Goal: Information Seeking & Learning: Learn about a topic

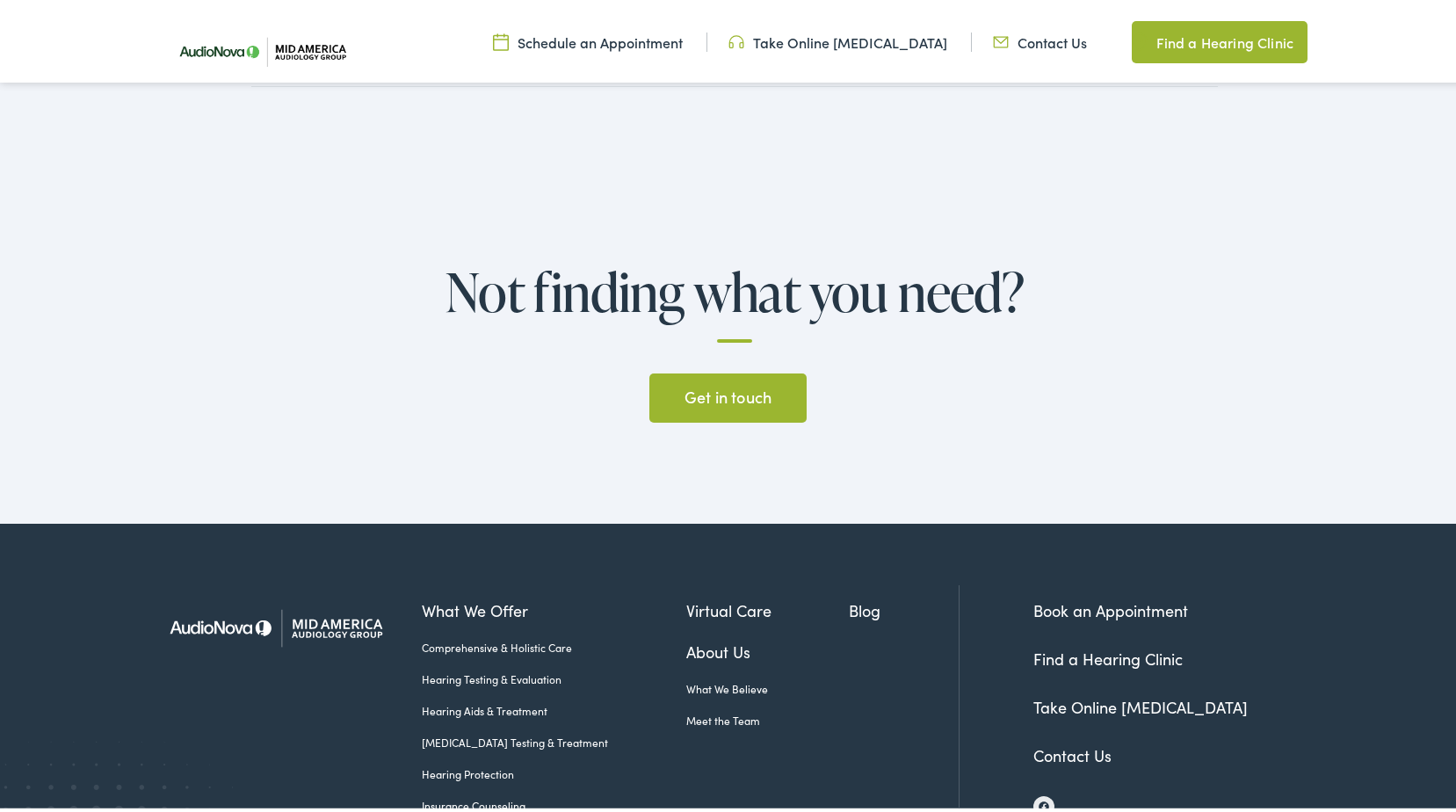
scroll to position [4592, 0]
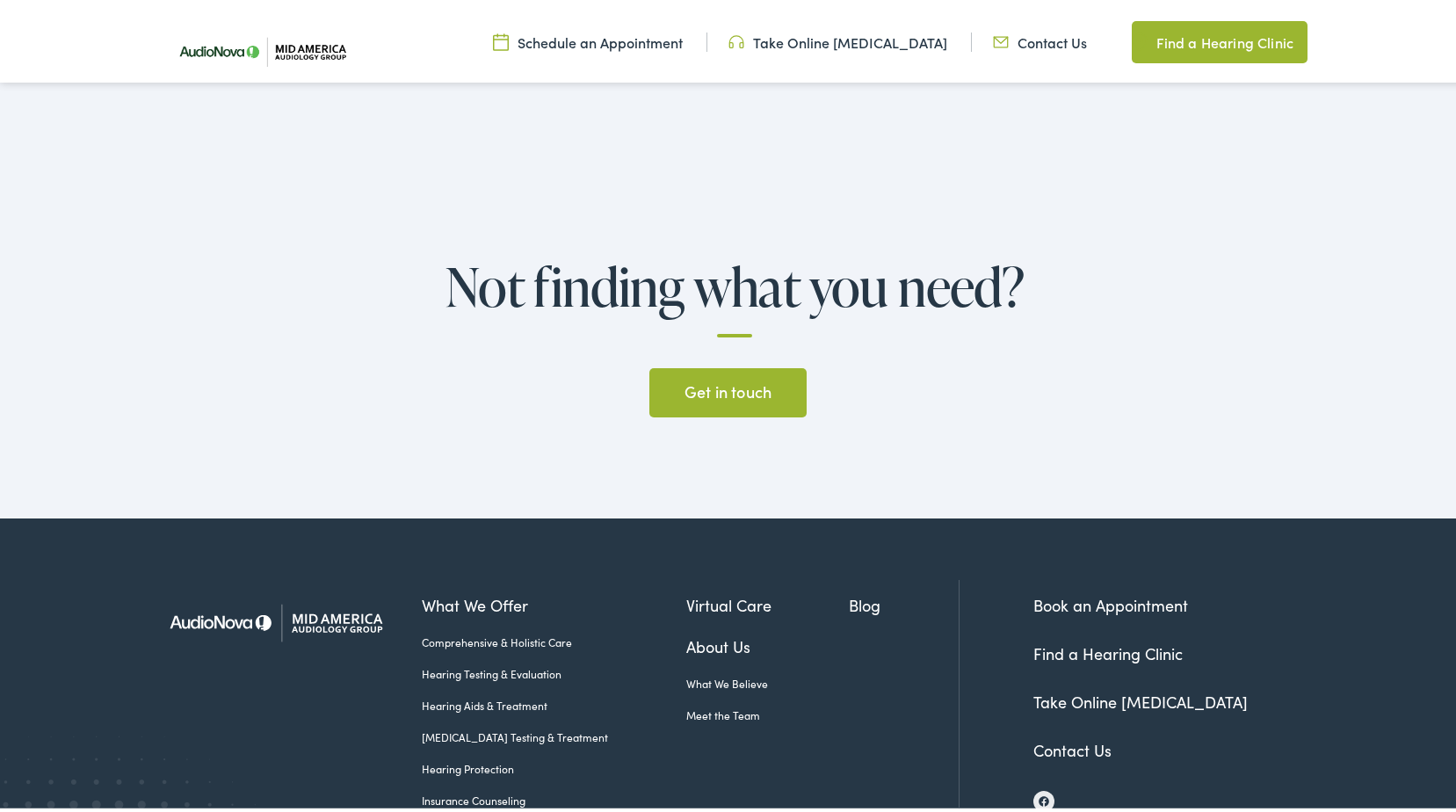
click at [422, 788] on link "Insurance Counseling" at bounding box center [554, 796] width 265 height 16
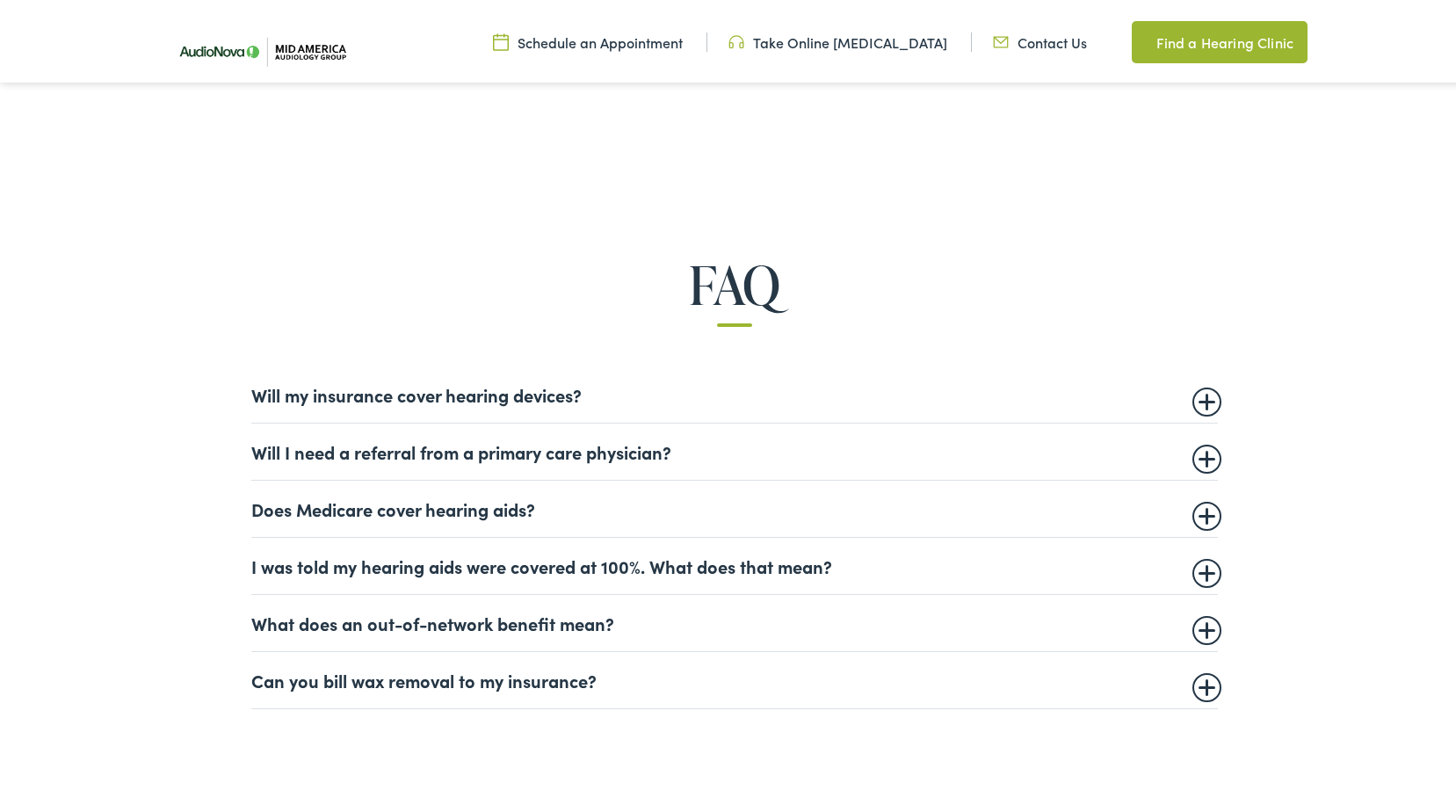
scroll to position [966, 0]
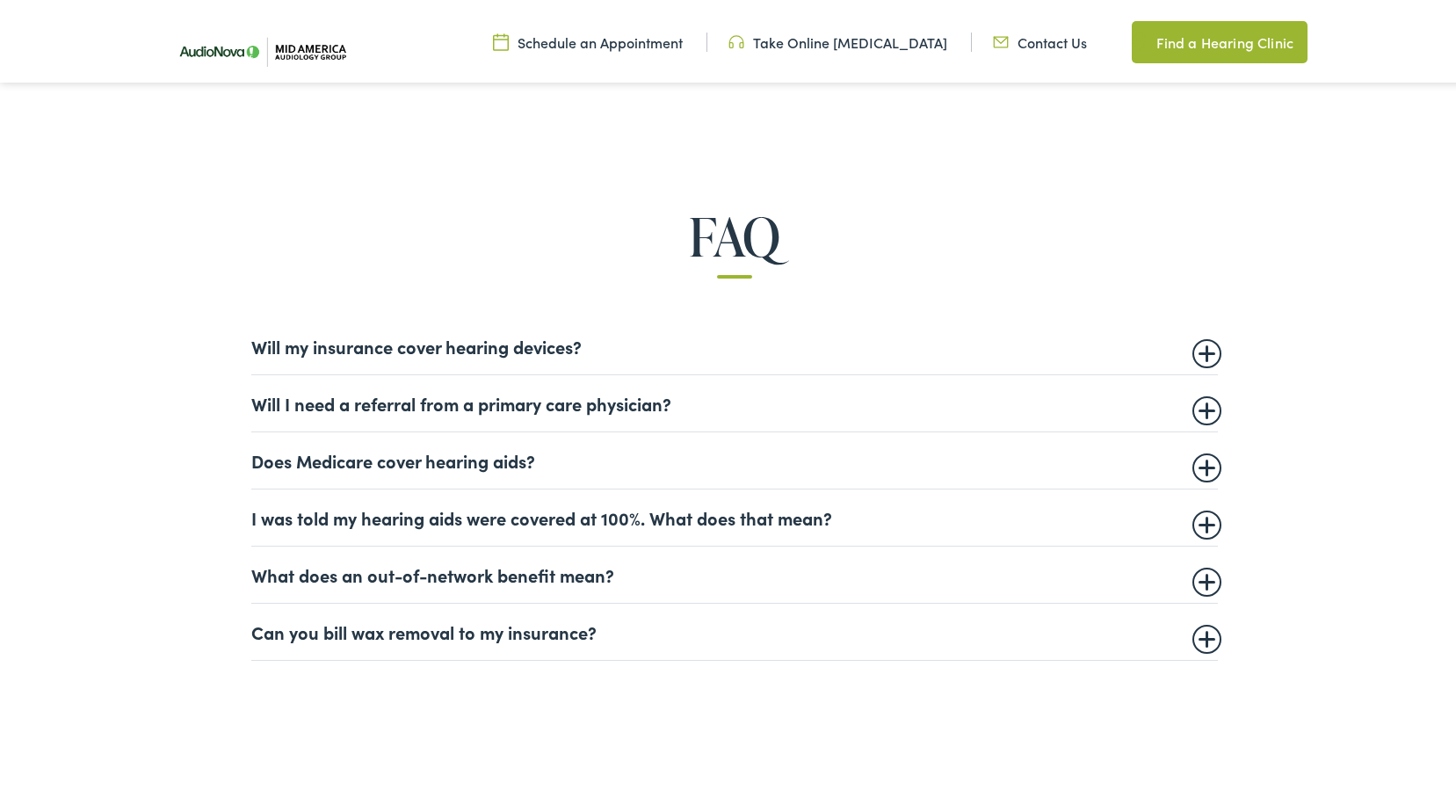
click at [1206, 353] on summary "Will my insurance cover hearing devices?" at bounding box center [734, 343] width 966 height 22
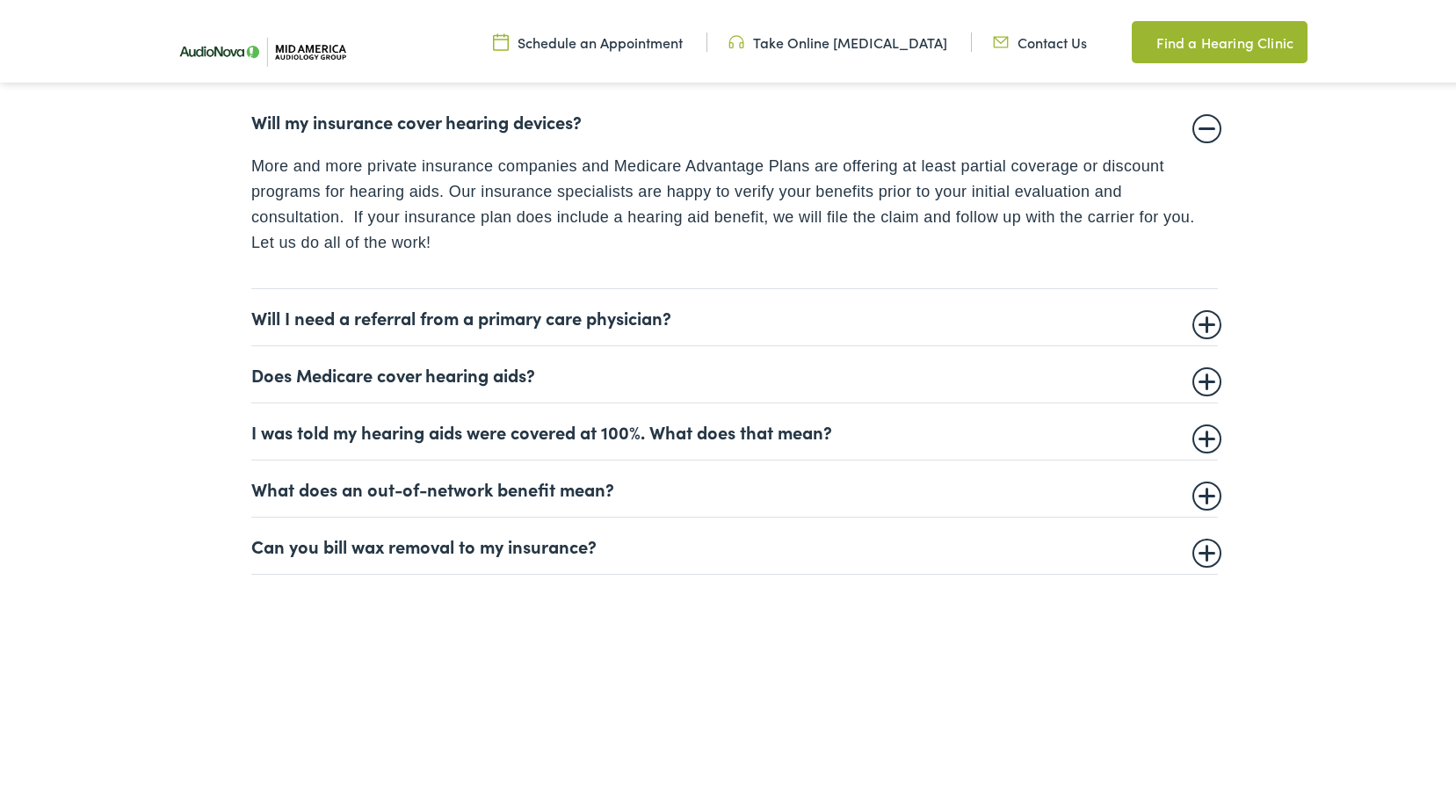
scroll to position [1229, 0]
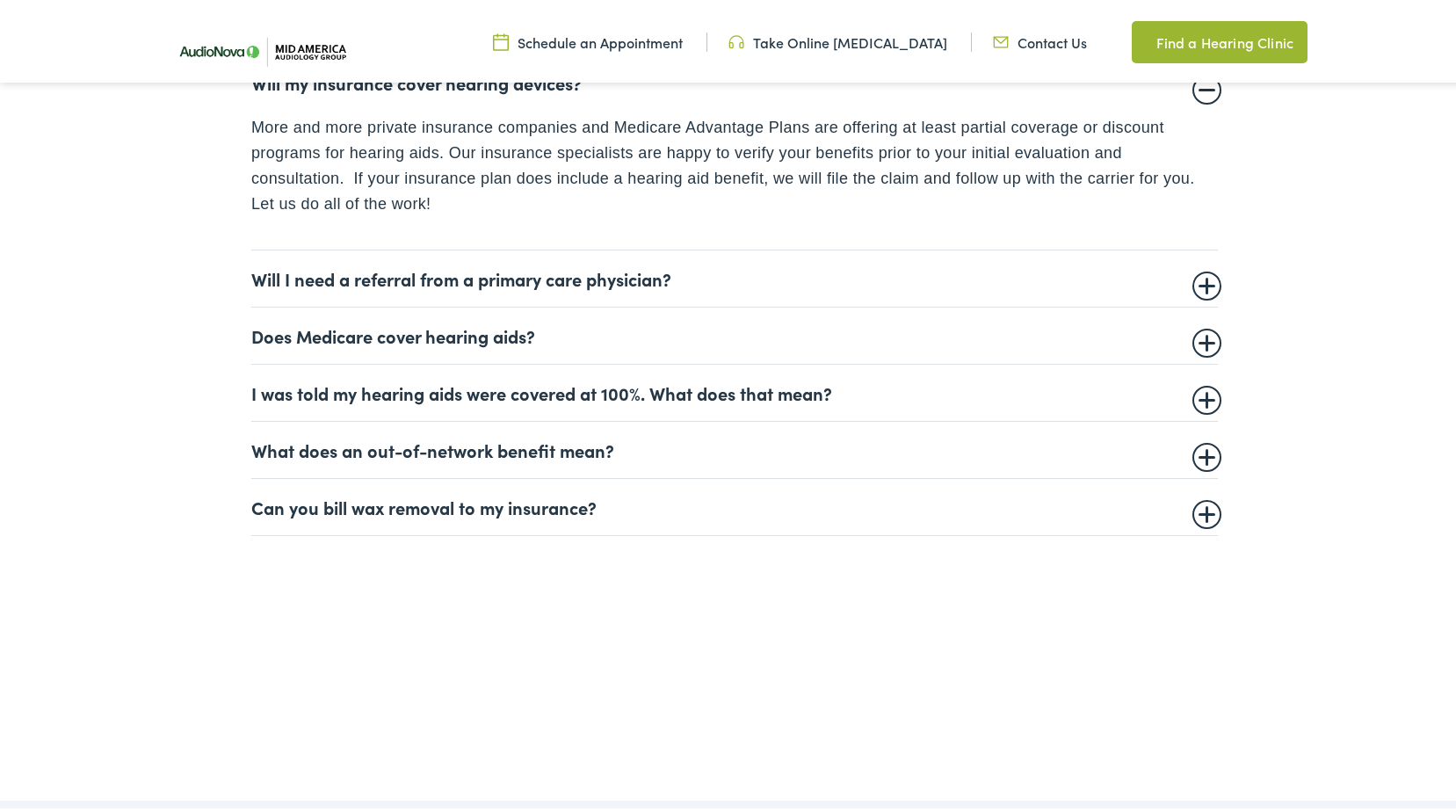
click at [1206, 285] on summary "Will I need a referral from a primary care physician?" at bounding box center [734, 275] width 966 height 22
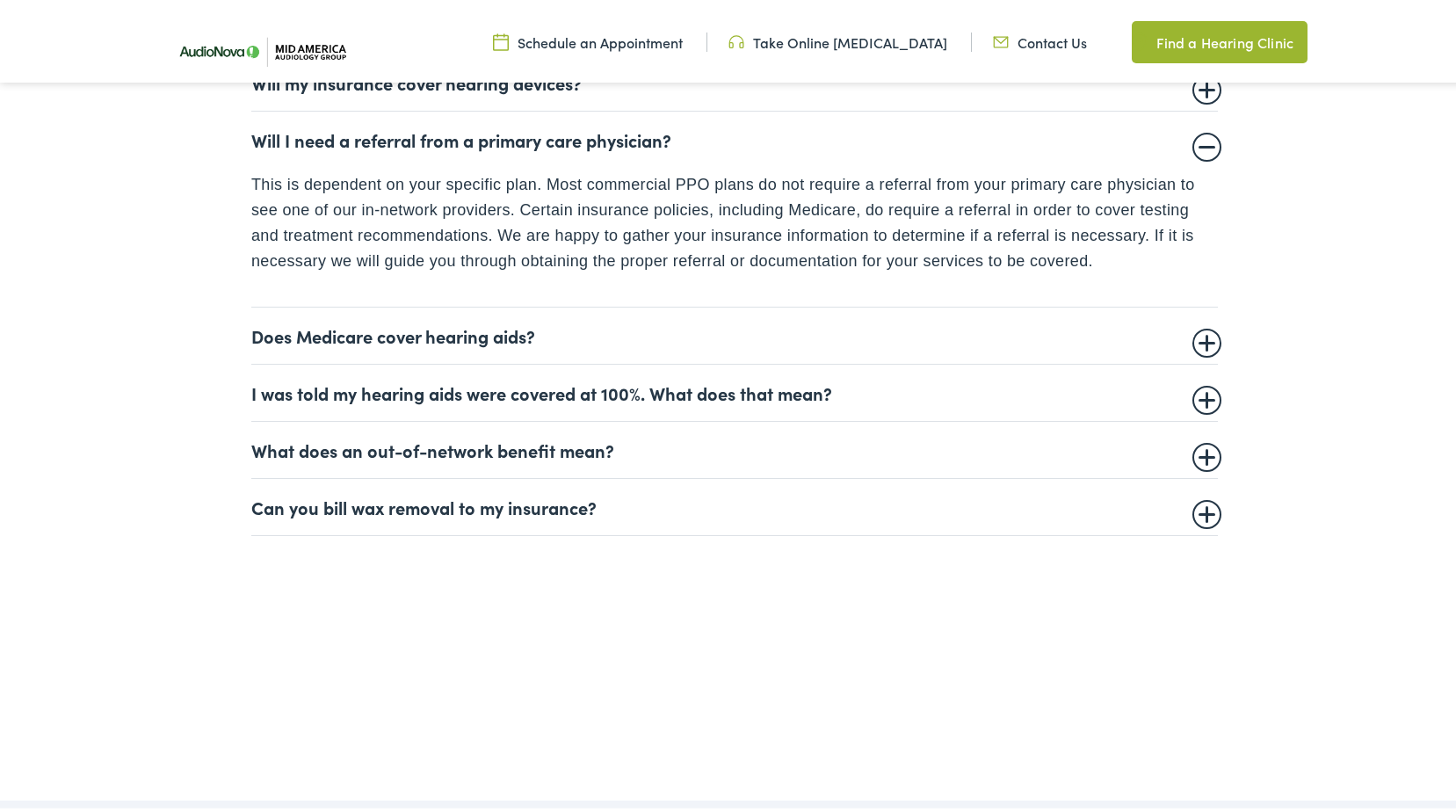
click at [1200, 139] on summary "Will I need a referral from a primary care physician?" at bounding box center [734, 136] width 966 height 22
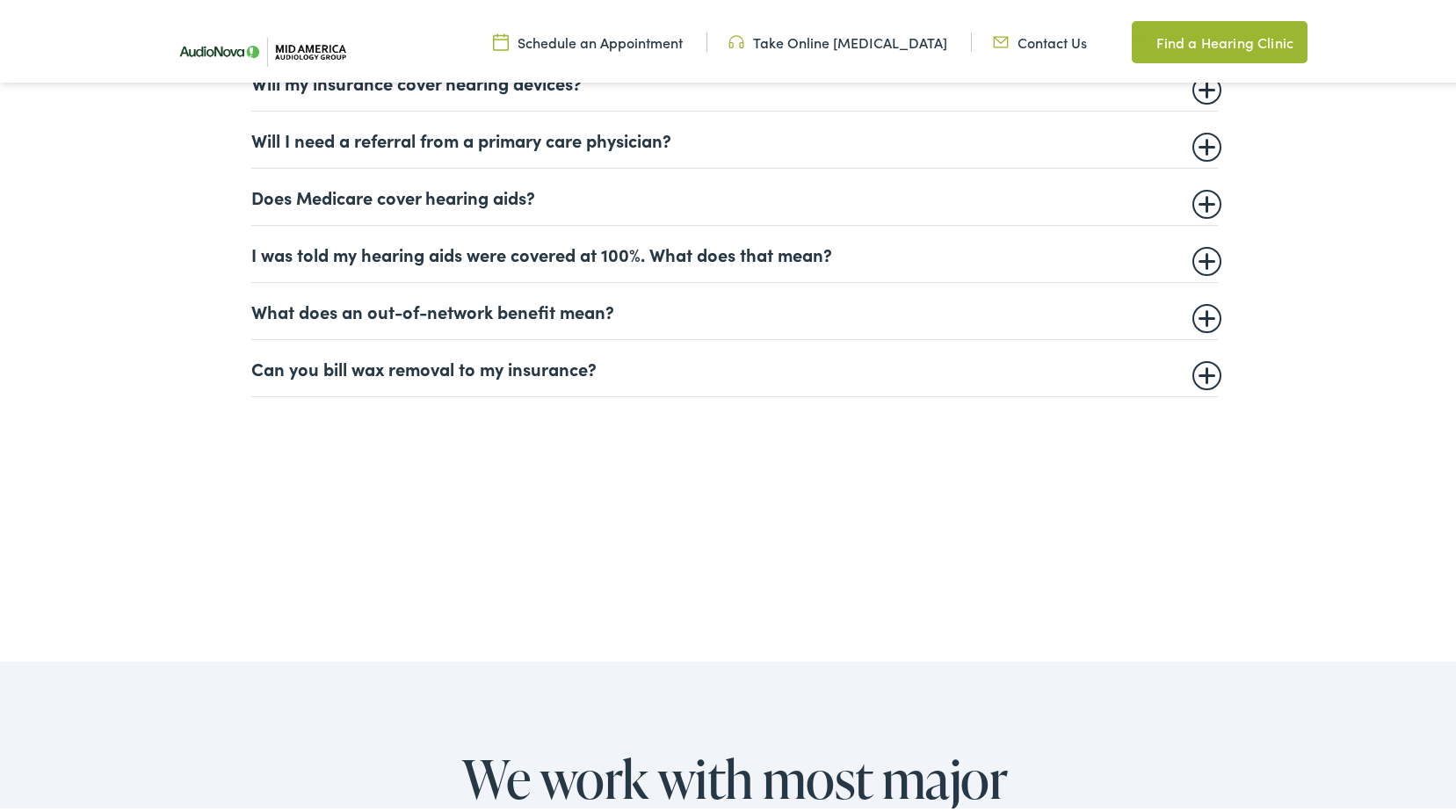
click at [1209, 204] on summary "Does Medicare cover hearing aids?" at bounding box center [734, 194] width 966 height 22
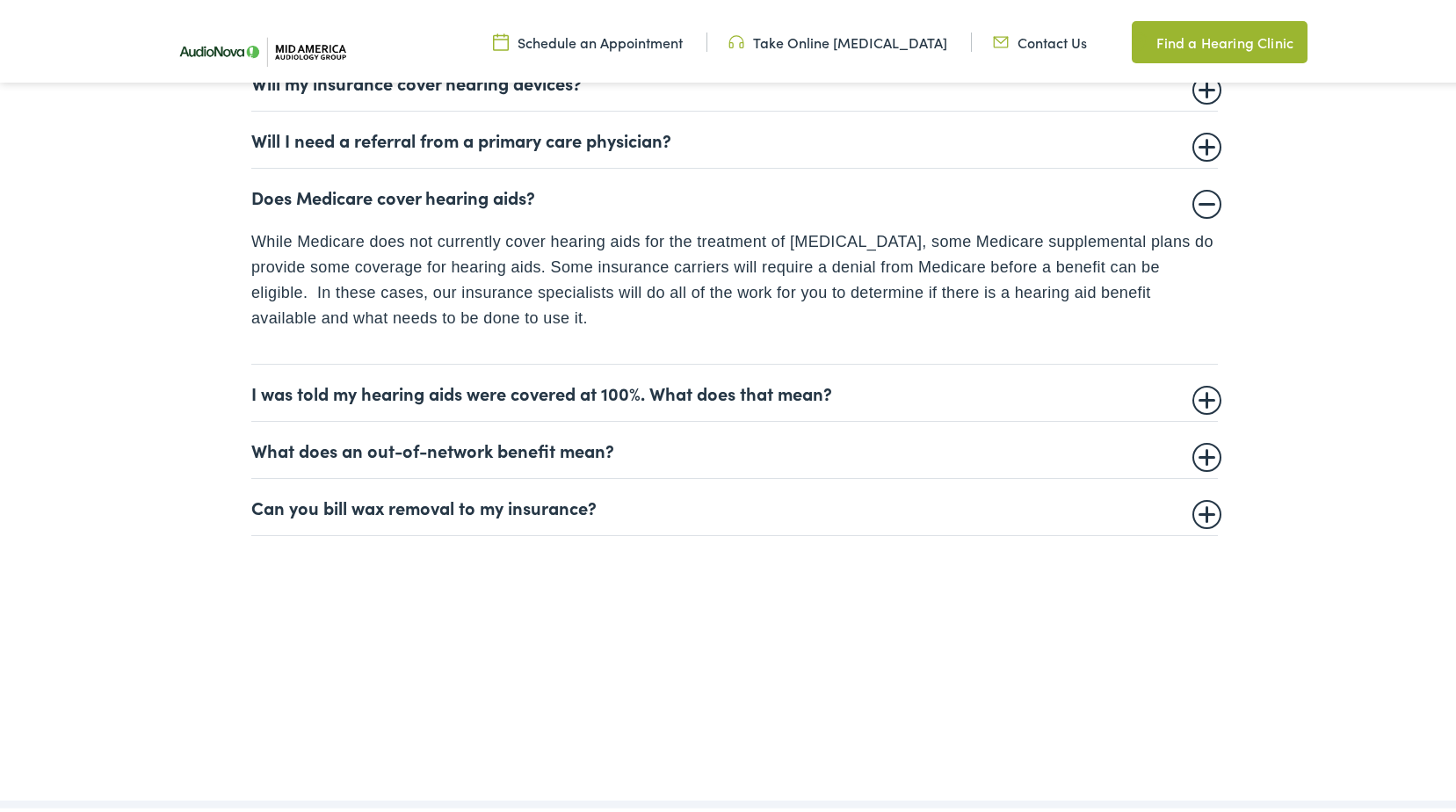
click at [1205, 204] on summary "Does Medicare cover hearing aids?" at bounding box center [734, 194] width 966 height 22
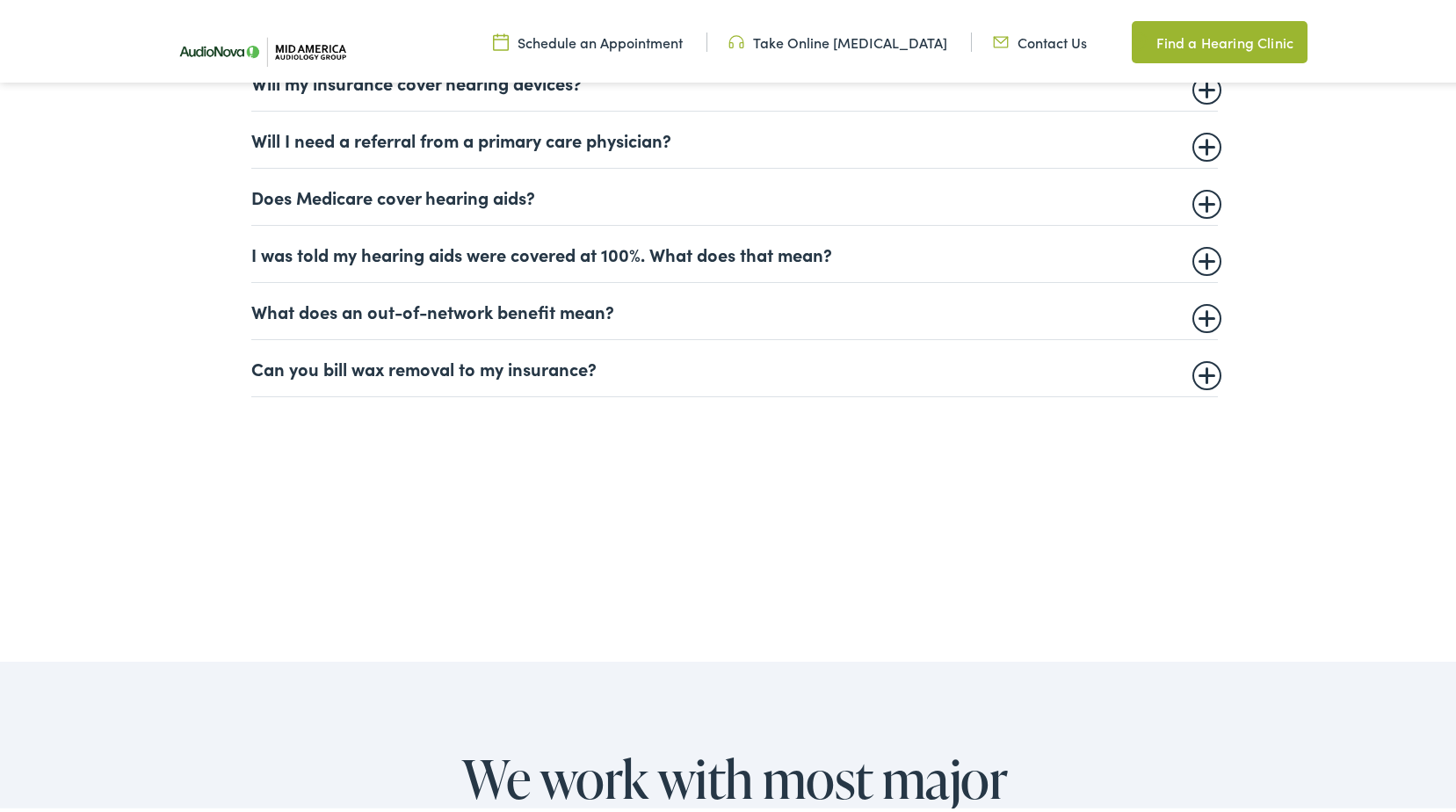
click at [1195, 265] on details "I was told my hearing aids were covered at 100%. What does that mean? In most c…" at bounding box center [734, 251] width 966 height 57
click at [1198, 260] on summary "I was told my hearing aids were covered at 100%. What does that mean?" at bounding box center [734, 251] width 966 height 22
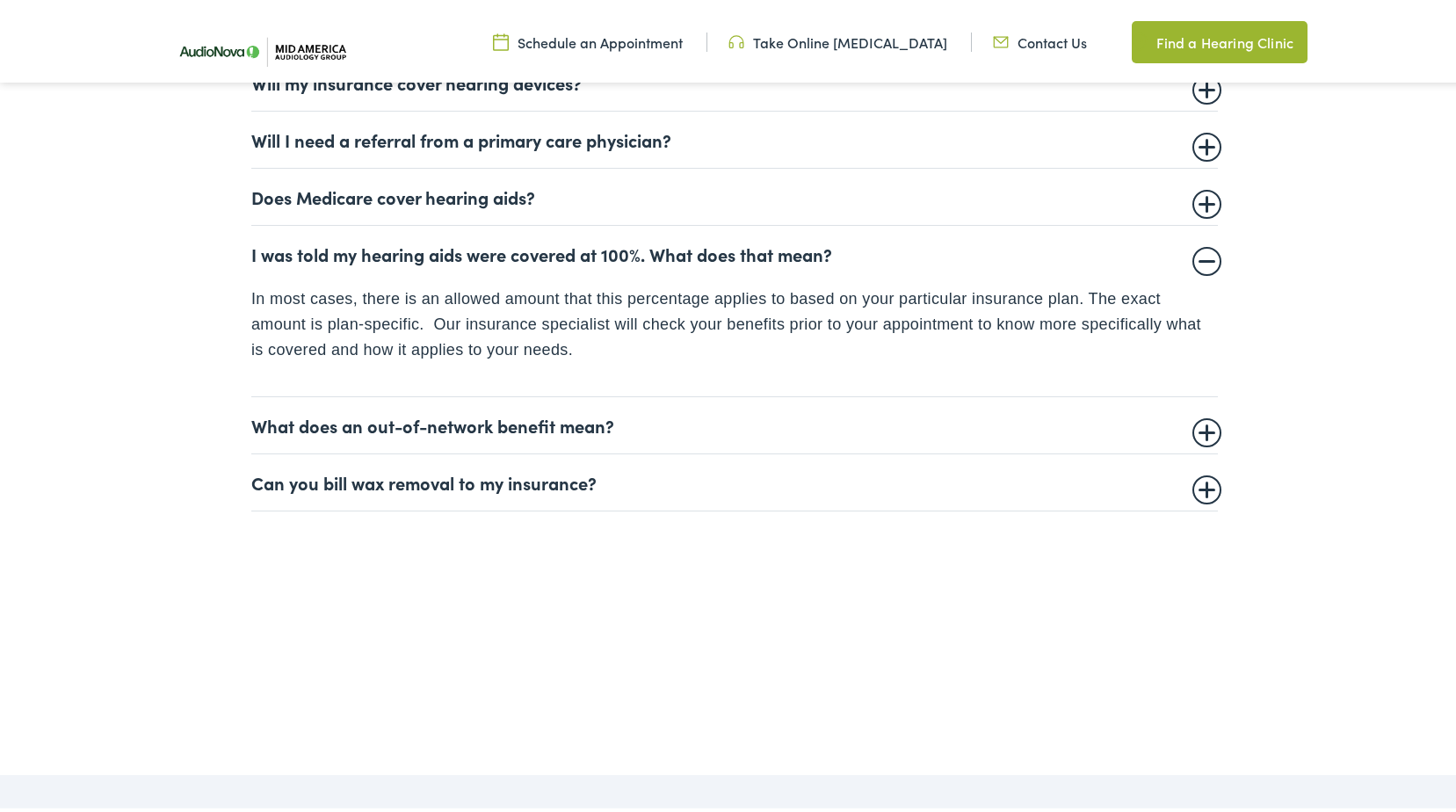
click at [1198, 260] on summary "I was told my hearing aids were covered at 100%. What does that mean?" at bounding box center [734, 251] width 966 height 22
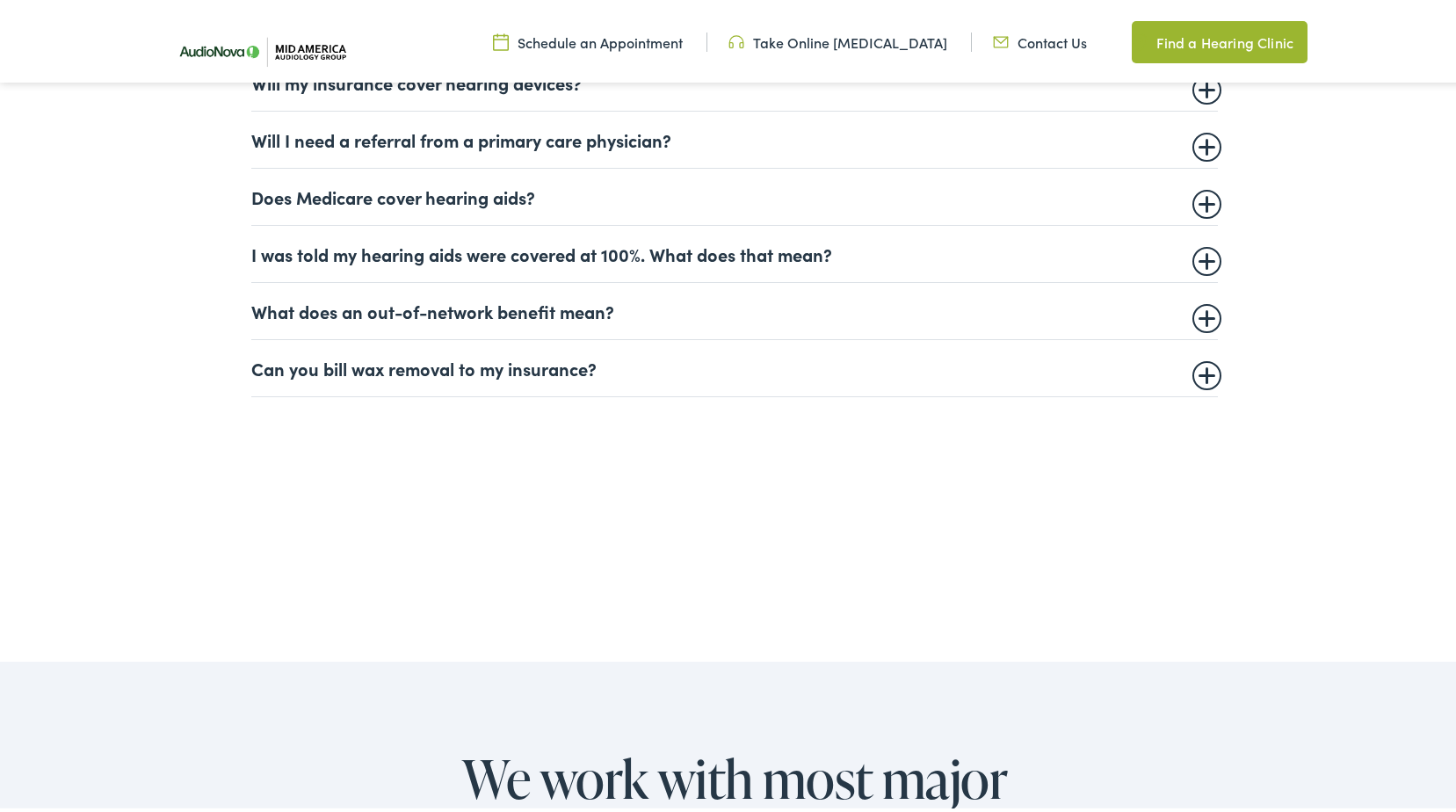
click at [1195, 311] on summary "What does an out-of-network benefit mean?" at bounding box center [734, 308] width 966 height 22
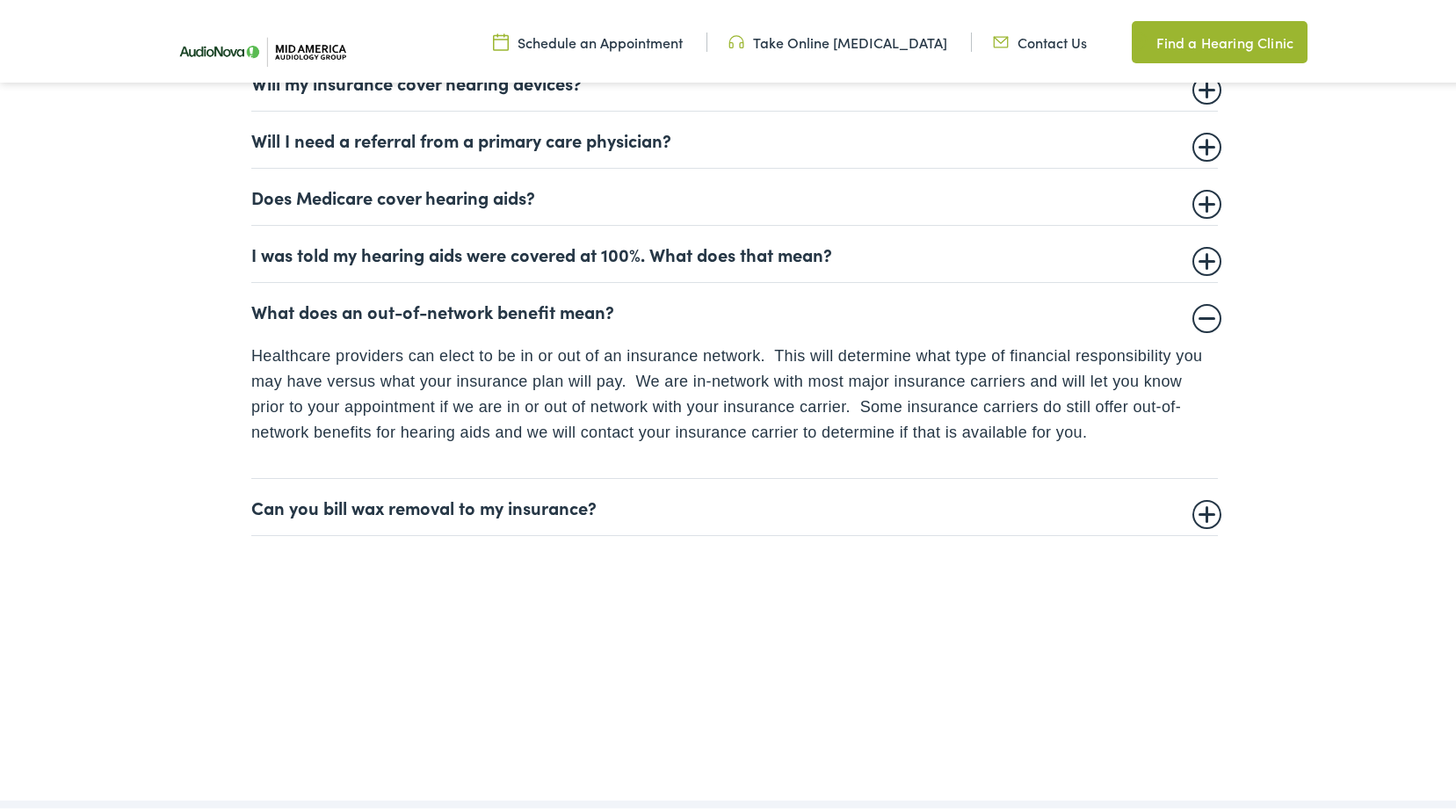
click at [1195, 311] on summary "What does an out-of-network benefit mean?" at bounding box center [734, 308] width 966 height 22
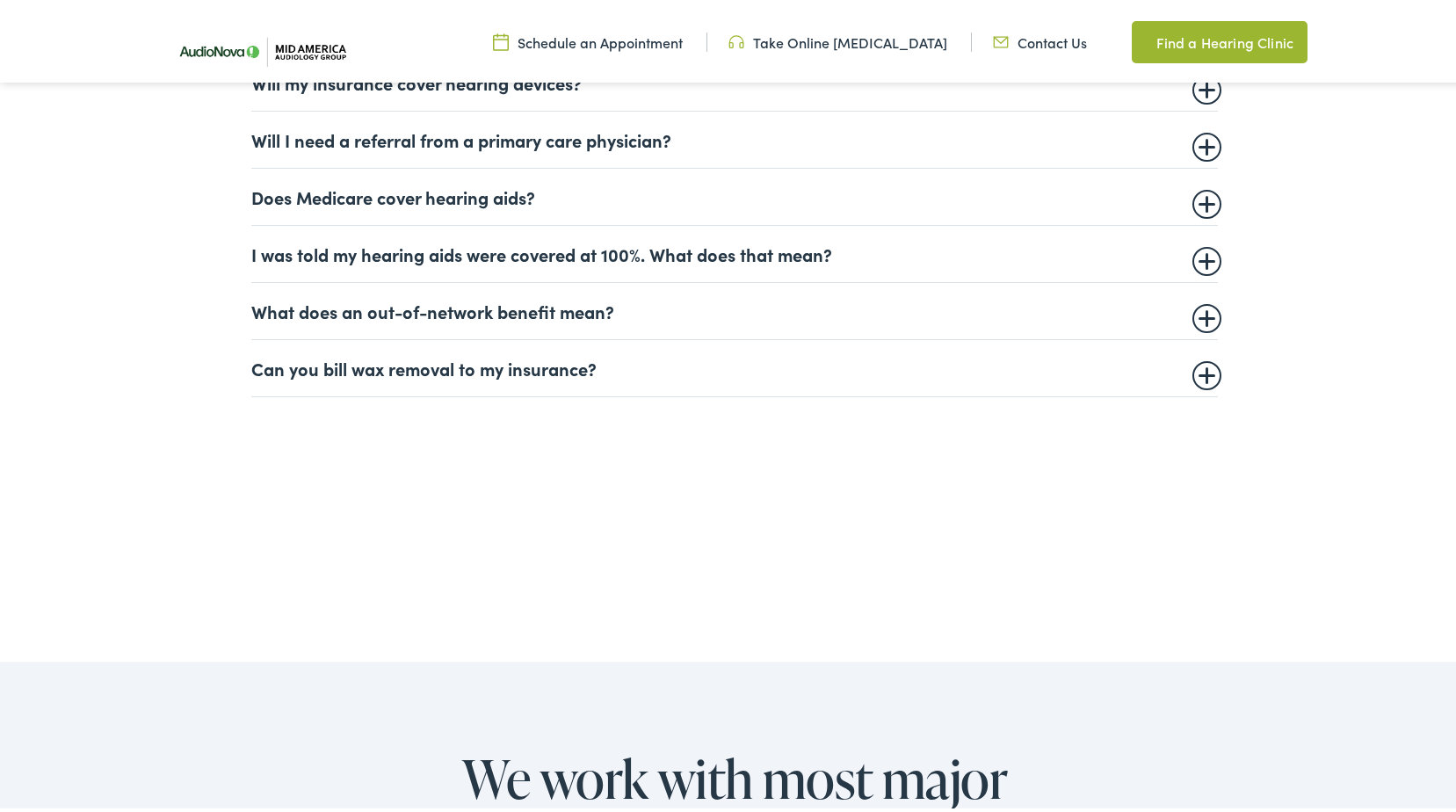
click at [1195, 364] on summary "Can you bill wax removal to my insurance?" at bounding box center [734, 364] width 966 height 22
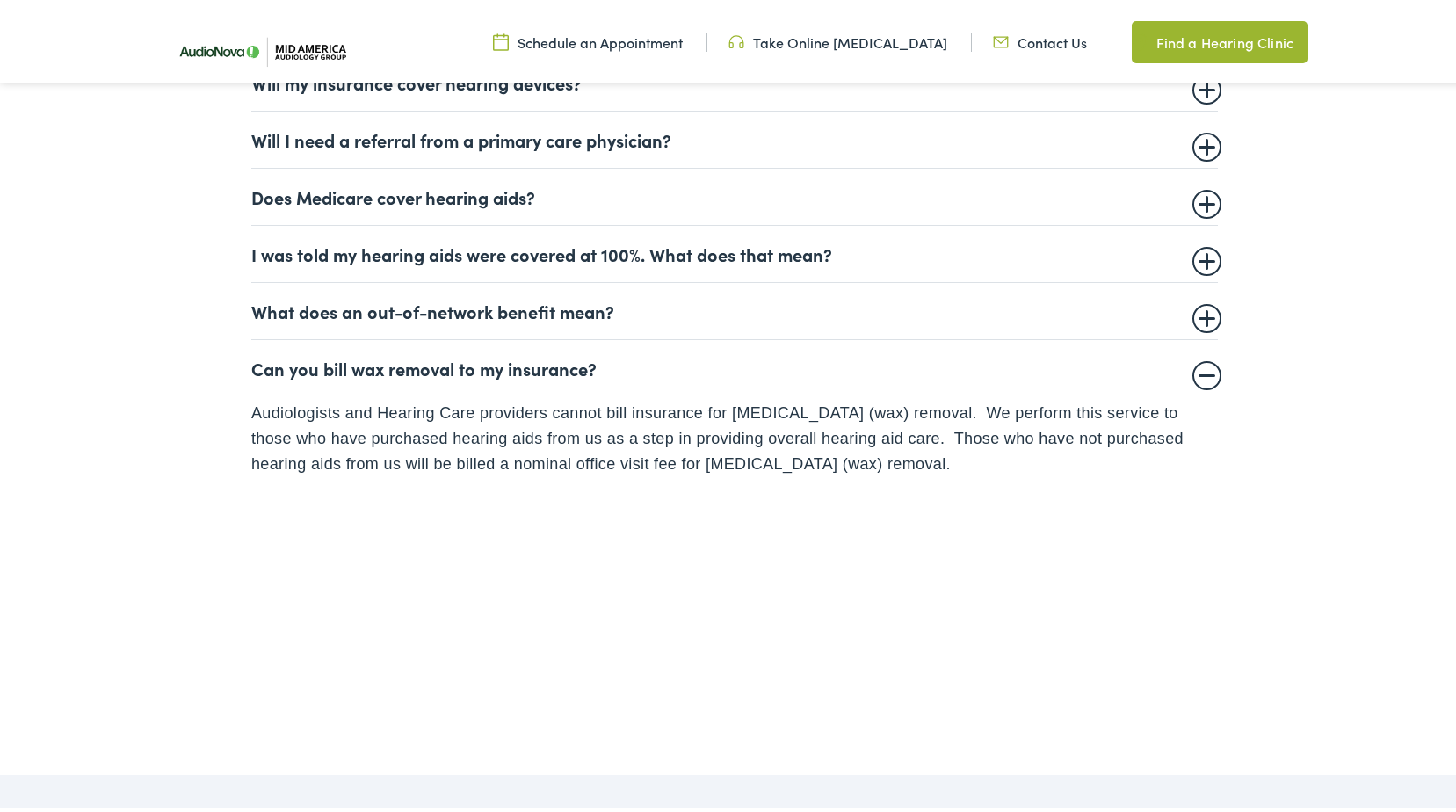
click at [1193, 365] on summary "Can you bill wax removal to my insurance?" at bounding box center [734, 364] width 966 height 22
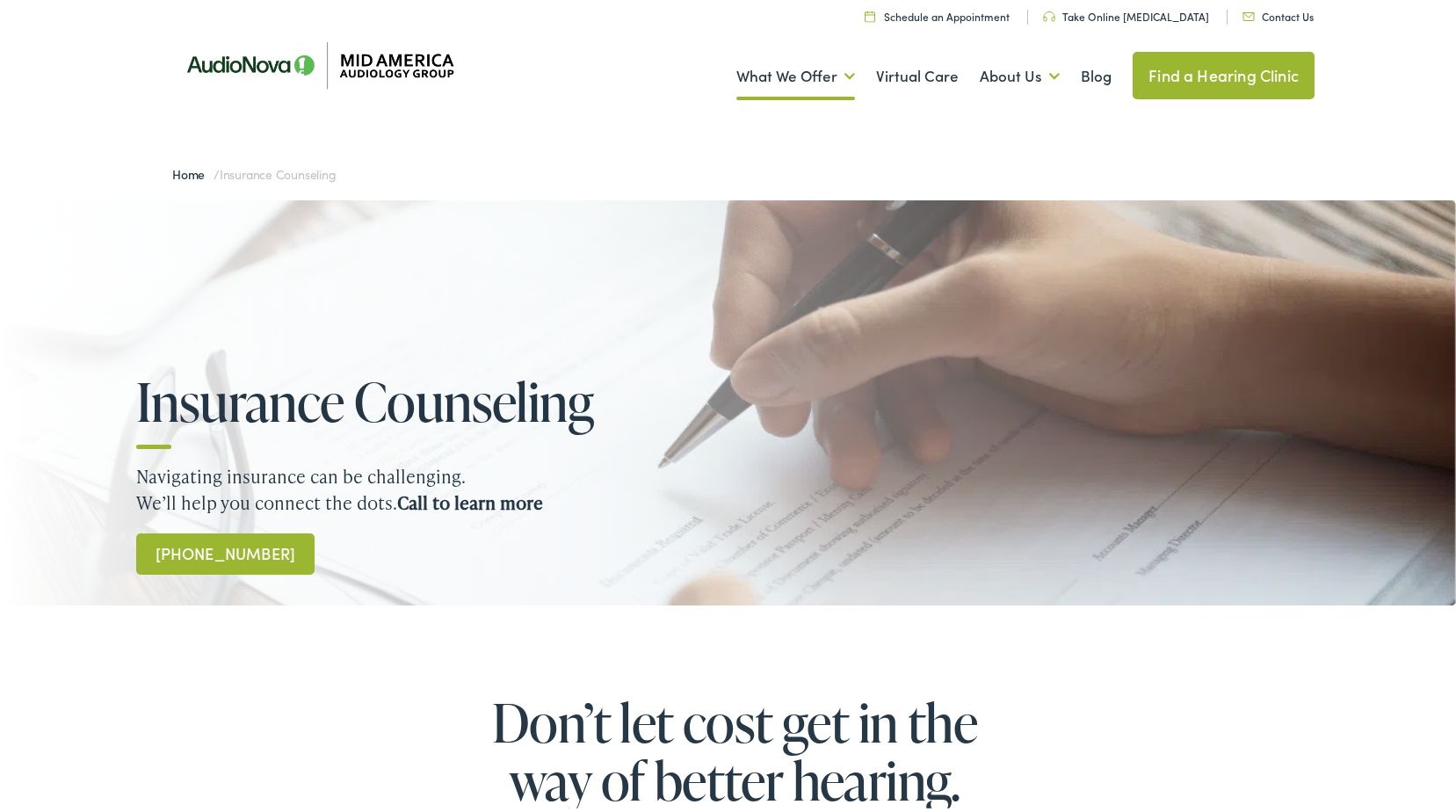
scroll to position [13, 0]
